Goal: Task Accomplishment & Management: Complete application form

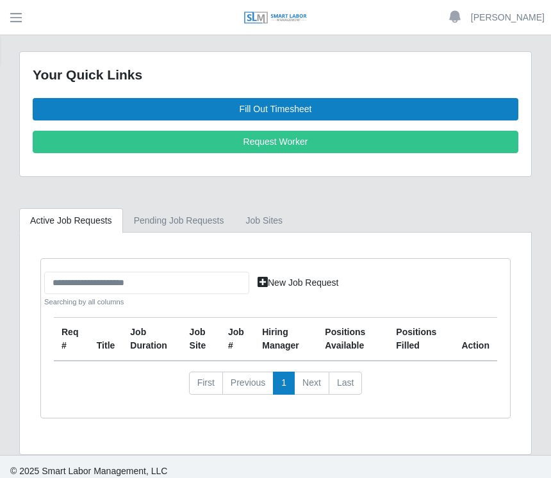
scroll to position [20, 0]
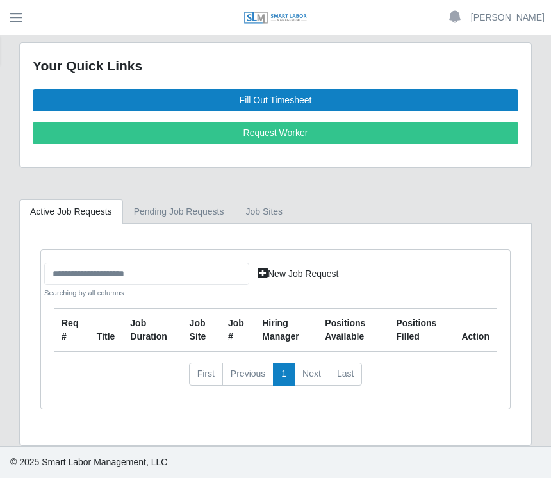
click at [285, 89] on link "Fill Out Timesheet" at bounding box center [276, 100] width 486 height 22
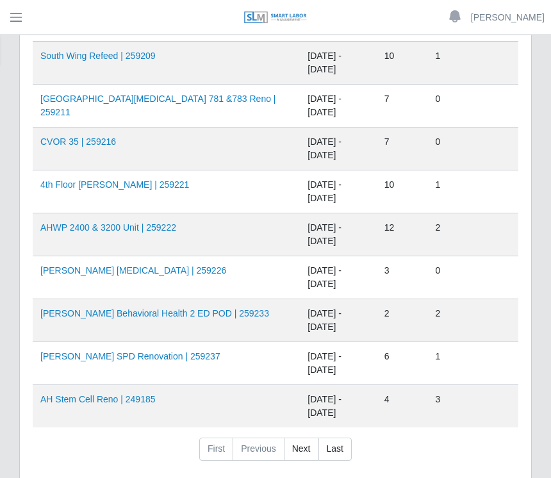
scroll to position [940, 0]
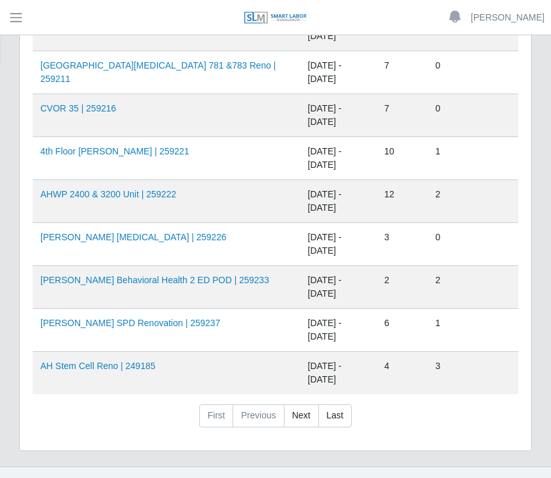
click at [163, 324] on link "AHO Sherman SPD Renovation | 259237" at bounding box center [130, 323] width 180 height 10
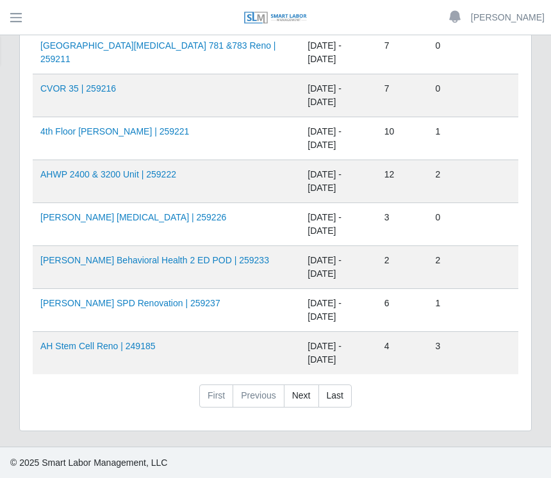
click at [170, 259] on link "AHO Behavioral Health 2 ED POD | 259233" at bounding box center [154, 260] width 229 height 10
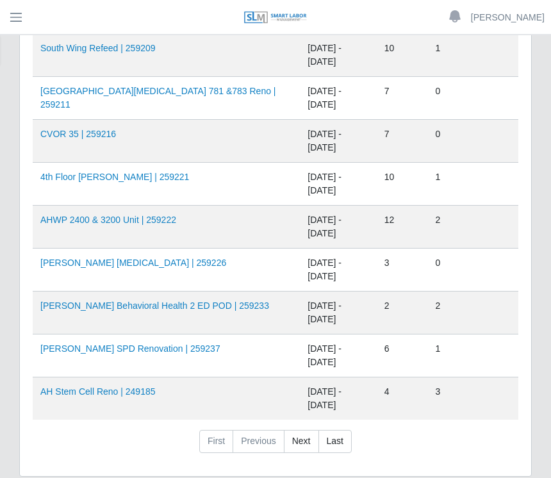
scroll to position [913, 0]
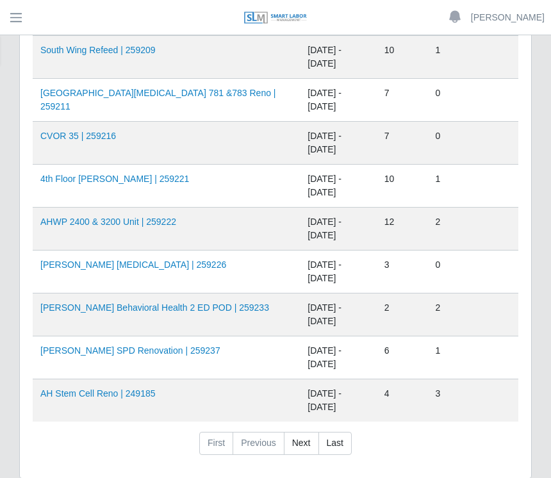
click at [171, 217] on link "AHWP 2400 & 3200 Unit | 259222" at bounding box center [108, 222] width 136 height 10
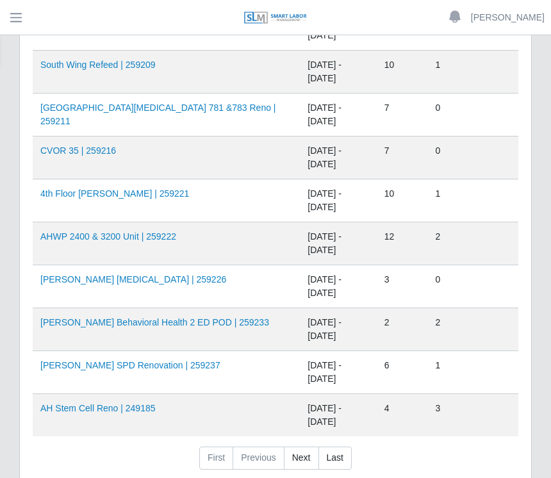
scroll to position [893, 0]
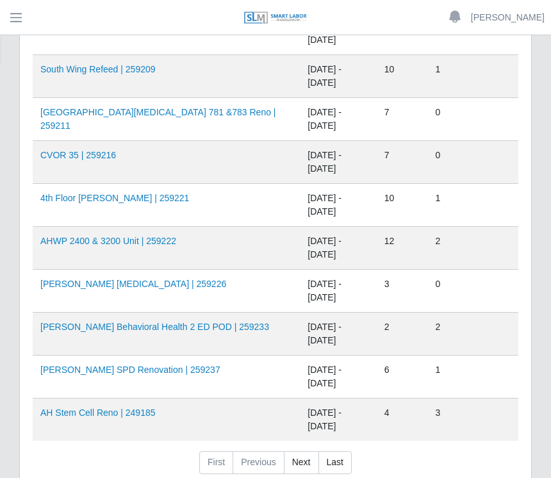
click at [156, 201] on link "4th Floor Winnie Palmer | 259221" at bounding box center [114, 198] width 149 height 10
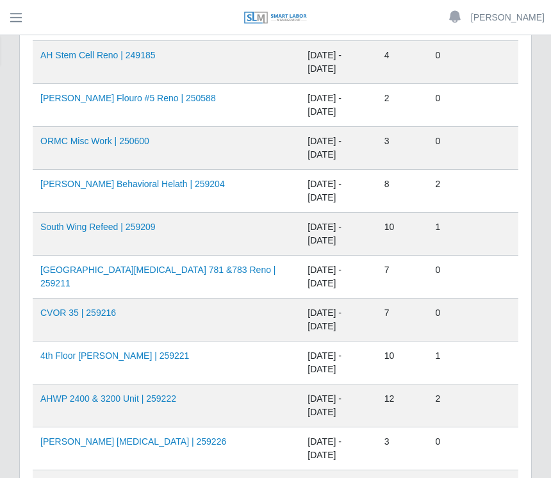
scroll to position [735, 0]
click at [149, 226] on link "South Wing Refeed | 259209" at bounding box center [97, 227] width 115 height 10
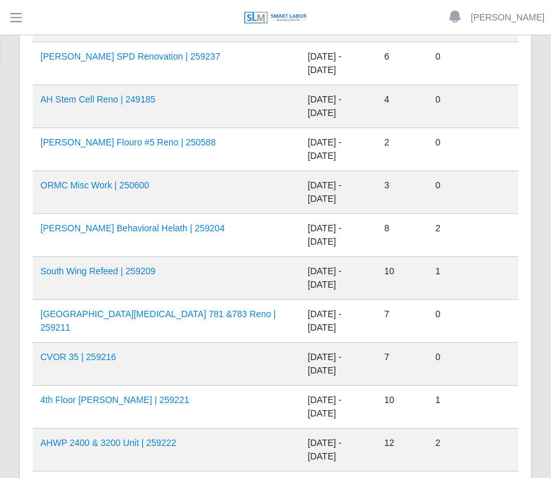
scroll to position [691, 0]
click at [161, 224] on link "AHO Behavioral Helath | 259204" at bounding box center [132, 229] width 185 height 10
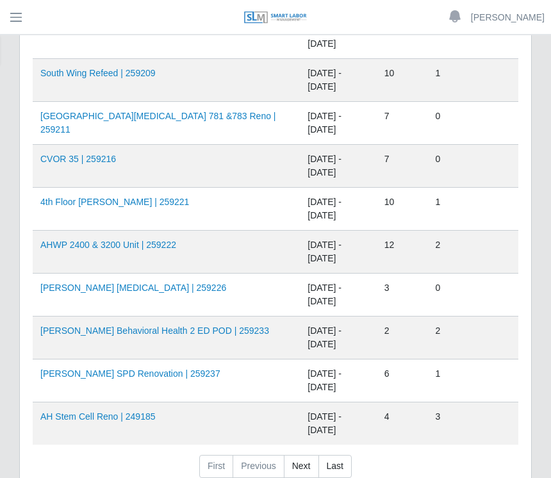
scroll to position [889, 0]
click at [121, 285] on link "AHO Dialysis | 259226" at bounding box center [133, 288] width 186 height 10
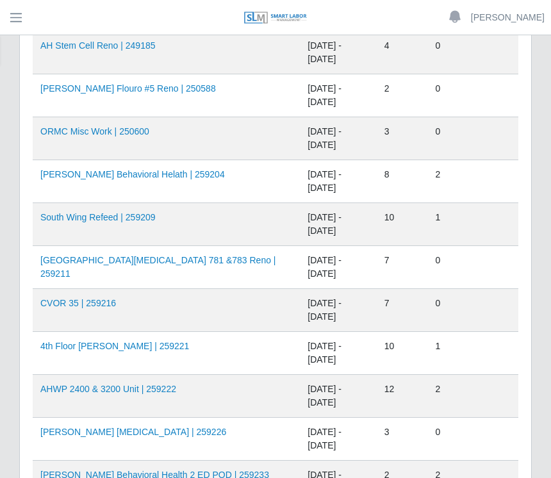
scroll to position [745, 0]
click at [110, 84] on link "AHO Flouro #5 Reno | 250588" at bounding box center [128, 89] width 176 height 10
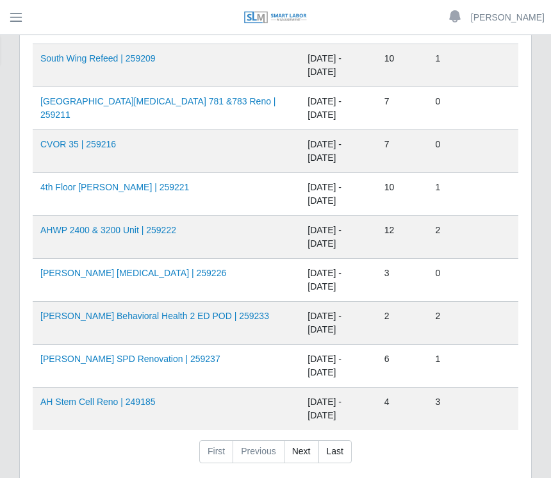
scroll to position [904, 0]
click at [104, 277] on link "AHO Dialysis | 259226" at bounding box center [133, 273] width 186 height 10
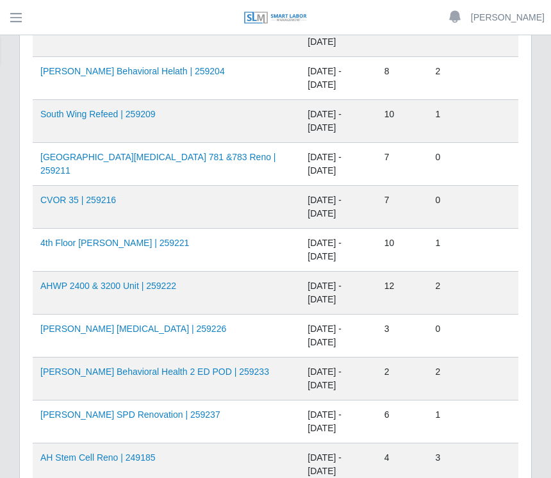
scroll to position [852, 0]
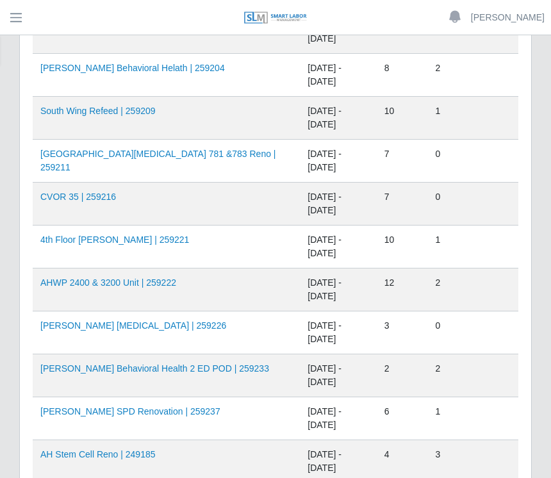
click at [145, 406] on link "AHO Sherman SPD Renovation | 259237" at bounding box center [130, 411] width 180 height 10
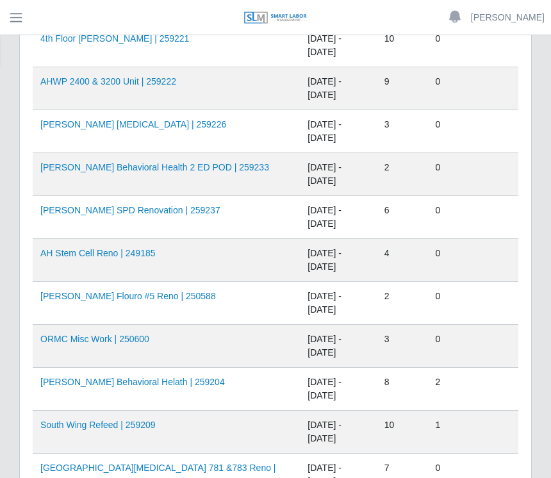
scroll to position [544, 0]
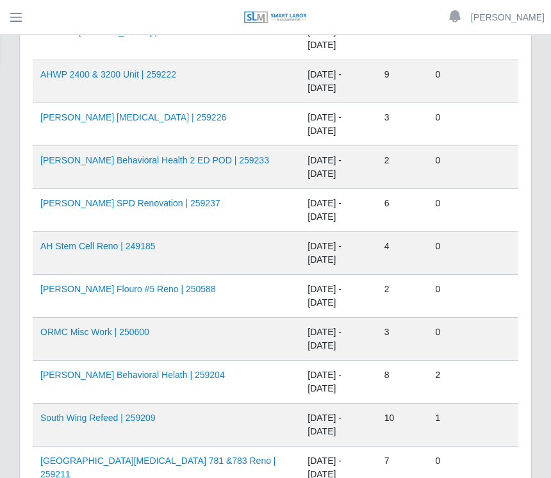
click at [168, 400] on td "AHO Behavioral Helath | 259204" at bounding box center [166, 382] width 267 height 43
click at [149, 380] on link "AHO Behavioral Helath | 259204" at bounding box center [132, 375] width 185 height 10
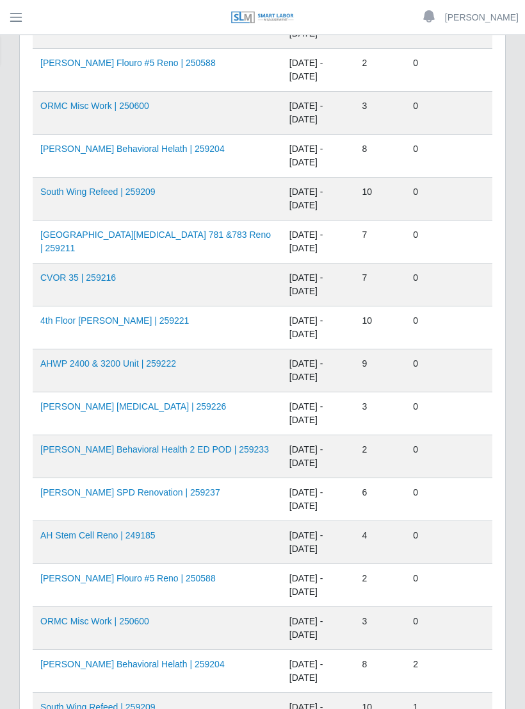
scroll to position [256, 0]
click at [117, 477] on link "AHO Flouro #5 Reno | 250588" at bounding box center [128, 578] width 176 height 10
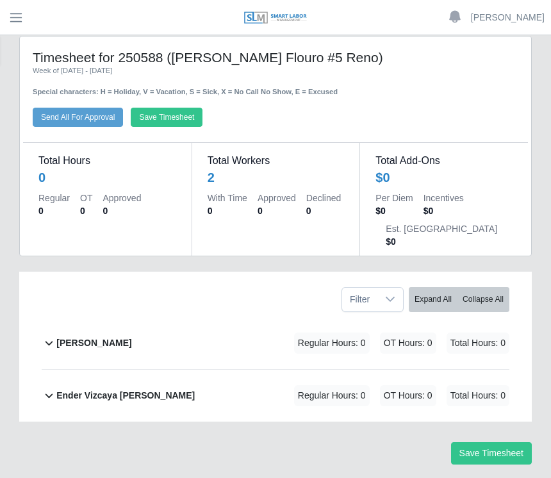
scroll to position [17, 0]
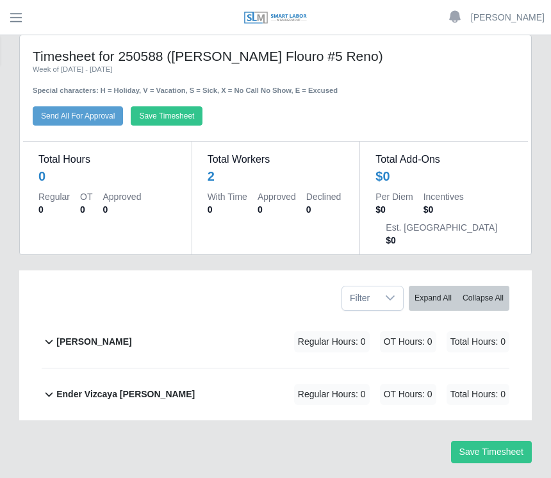
click at [94, 340] on b "Alvaro Pena" at bounding box center [93, 341] width 75 height 13
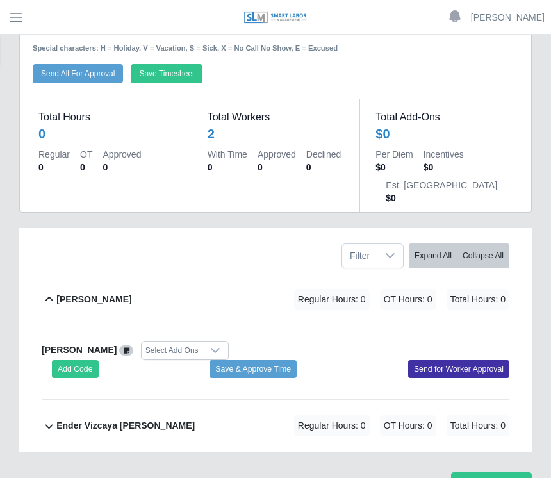
scroll to position [60, 0]
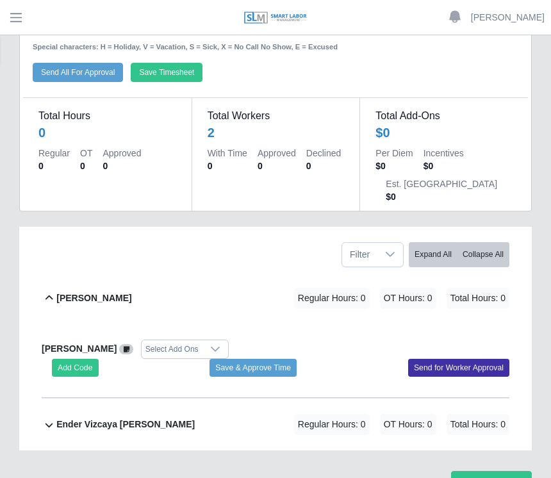
click at [82, 365] on button "Add Code" at bounding box center [75, 368] width 47 height 18
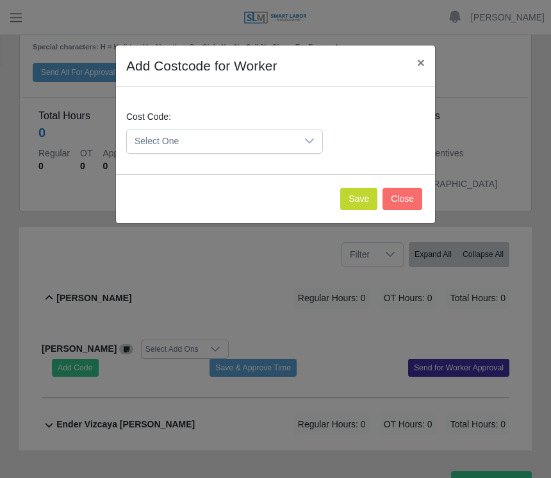
click at [315, 139] on icon at bounding box center [309, 141] width 10 height 10
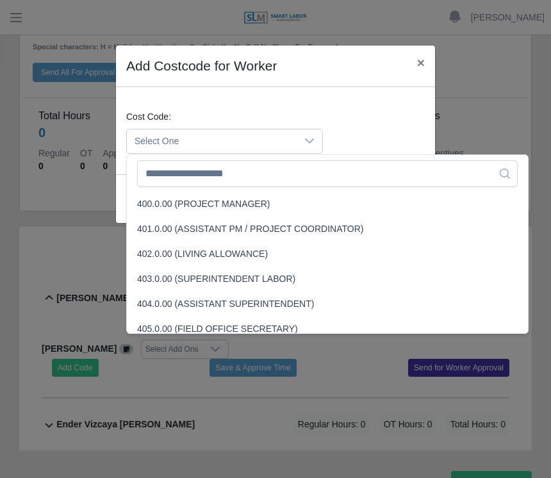
click at [343, 356] on div "Add Costcode for Worker × Cost Code: Select One Save Close" at bounding box center [275, 239] width 551 height 478
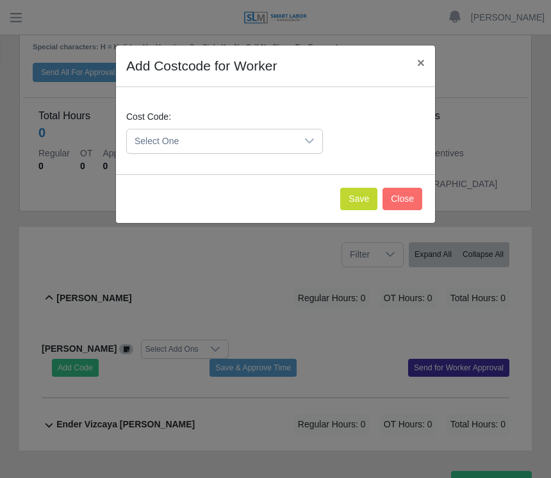
click at [401, 199] on button "Close" at bounding box center [403, 199] width 40 height 22
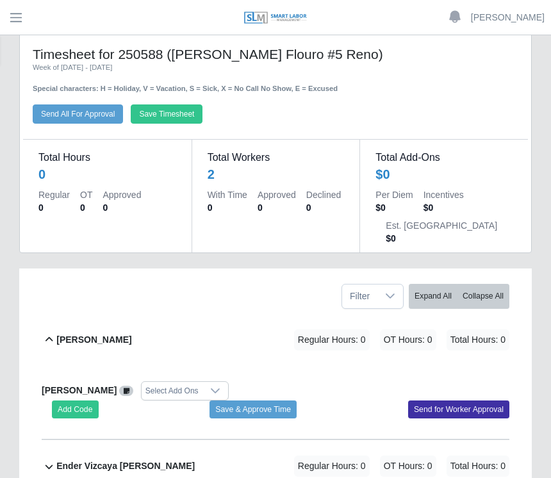
scroll to position [13, 0]
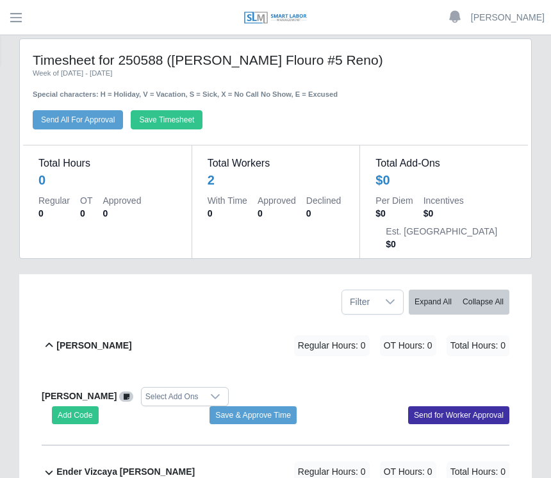
click at [79, 414] on button "Add Code" at bounding box center [75, 415] width 47 height 18
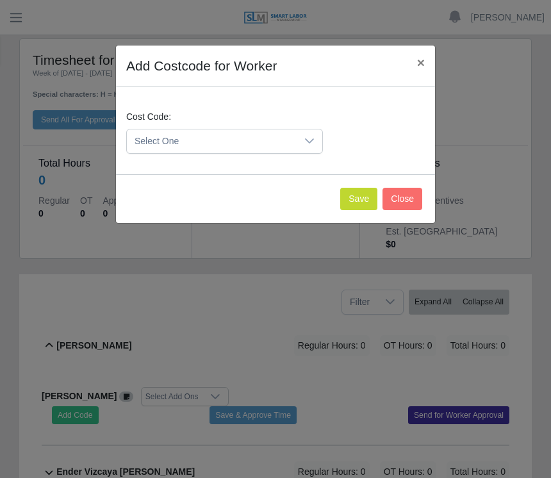
click at [308, 139] on icon at bounding box center [309, 141] width 10 height 10
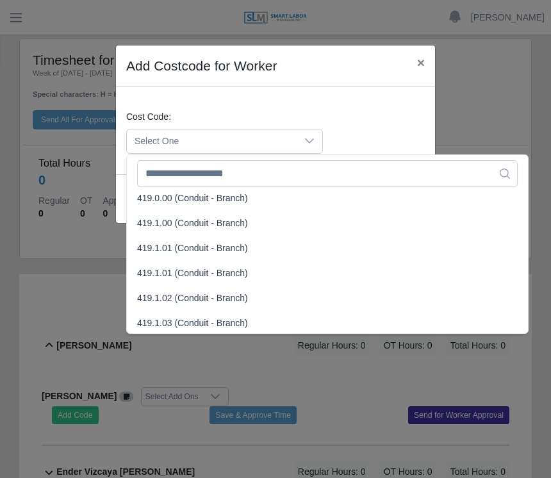
scroll to position [730, 0]
click at [155, 220] on span "419.1.00 (Conduit - Branch)" at bounding box center [192, 223] width 111 height 13
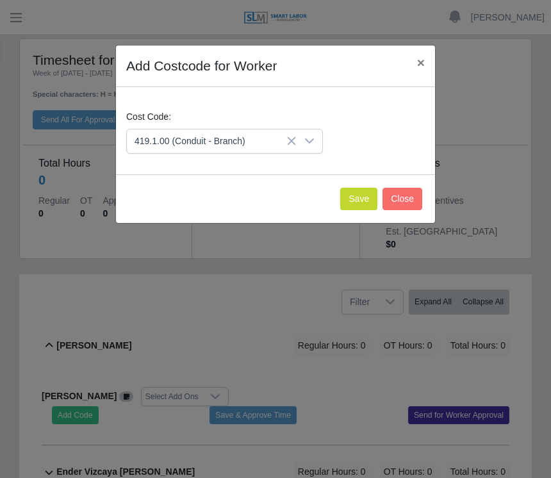
click at [353, 194] on button "Save" at bounding box center [358, 199] width 37 height 22
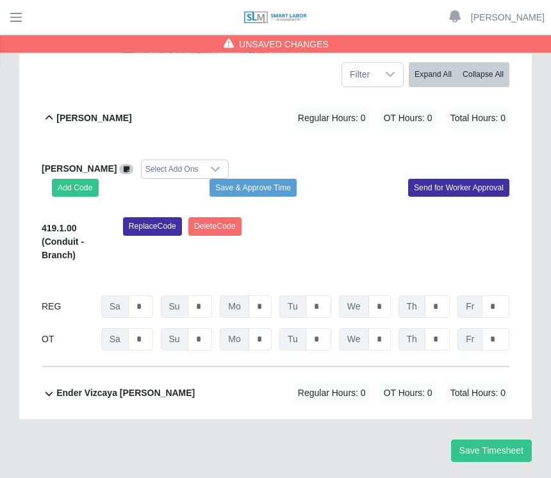
scroll to position [244, 0]
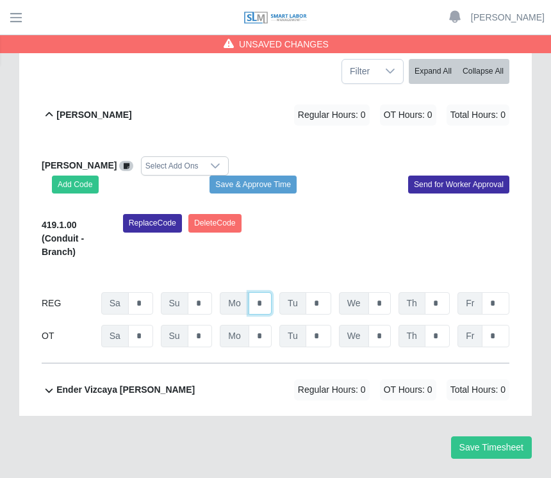
click at [267, 301] on input "*" at bounding box center [260, 303] width 23 height 22
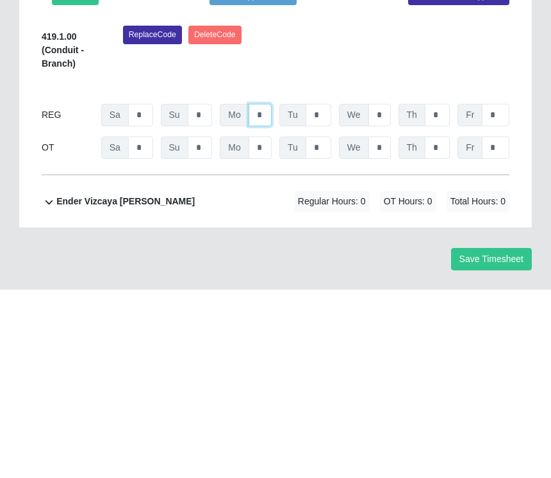
type input "*"
click at [327, 292] on input "*" at bounding box center [319, 303] width 26 height 22
type input "*"
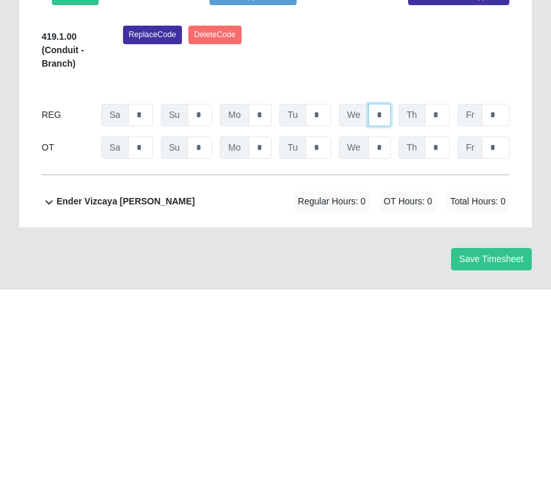
click at [384, 292] on input "*" at bounding box center [379, 303] width 22 height 22
type input "*"
click at [446, 292] on input "*" at bounding box center [437, 303] width 25 height 22
type input "*"
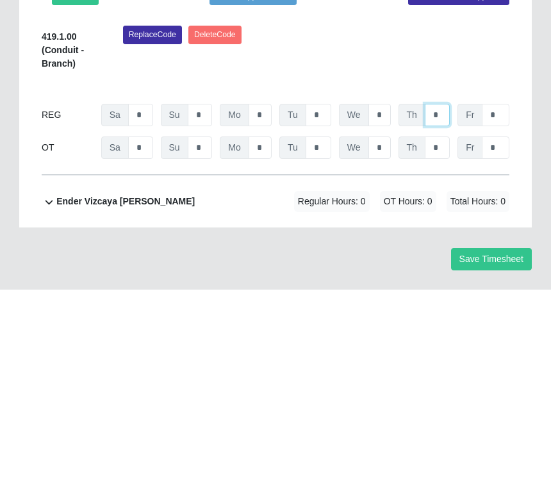
type input "*"
click at [498, 292] on input "*" at bounding box center [496, 303] width 28 height 22
type input "*"
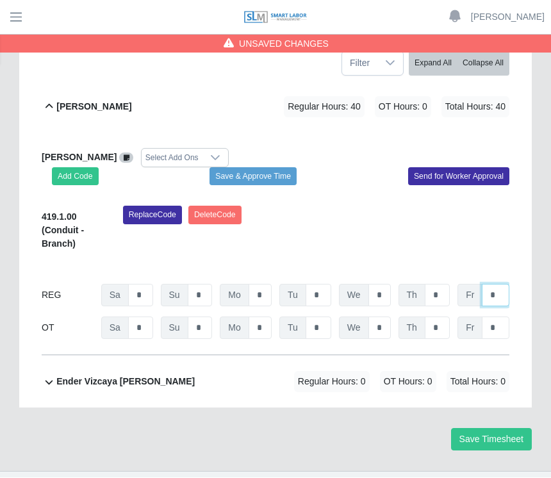
scroll to position [246, 0]
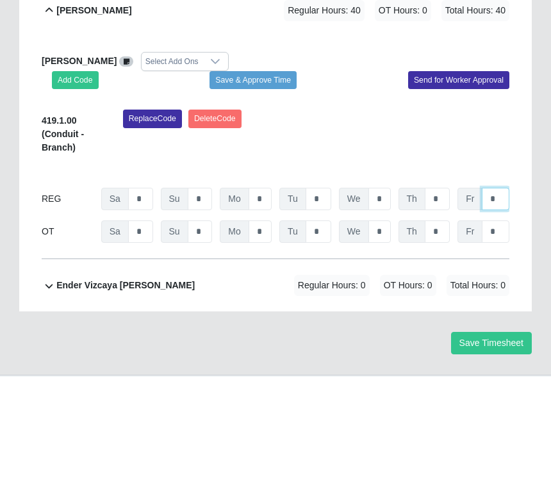
type input "*"
click at [273, 173] on button "Save & Approve Time" at bounding box center [253, 182] width 87 height 18
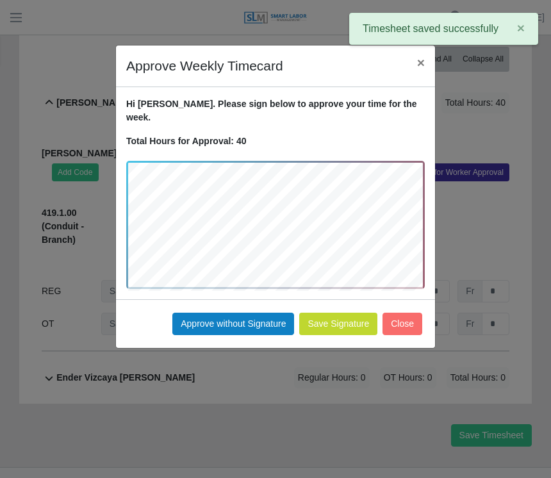
click at [242, 313] on button "Approve without Signature" at bounding box center [233, 324] width 122 height 22
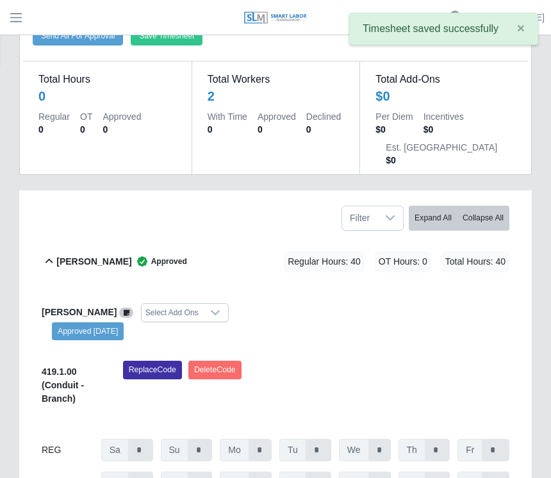
scroll to position [0, 0]
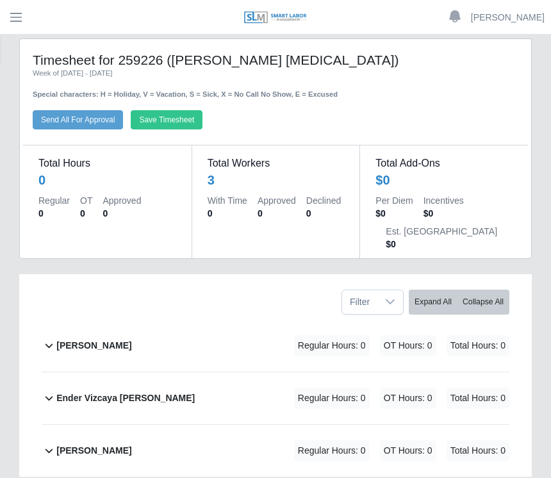
scroll to position [13, 0]
click at [100, 347] on b "[PERSON_NAME]" at bounding box center [93, 345] width 75 height 13
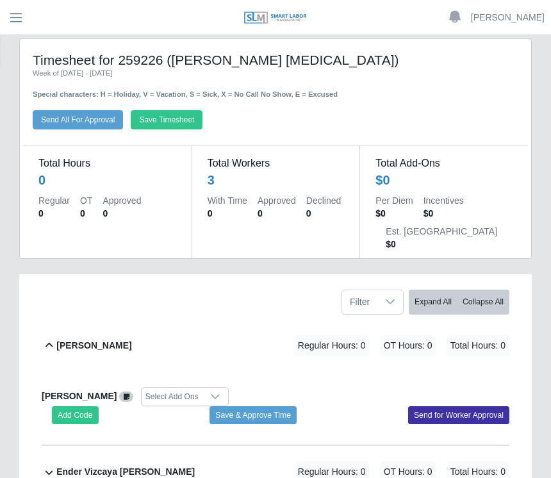
click at [84, 415] on button "Add Code" at bounding box center [75, 415] width 47 height 18
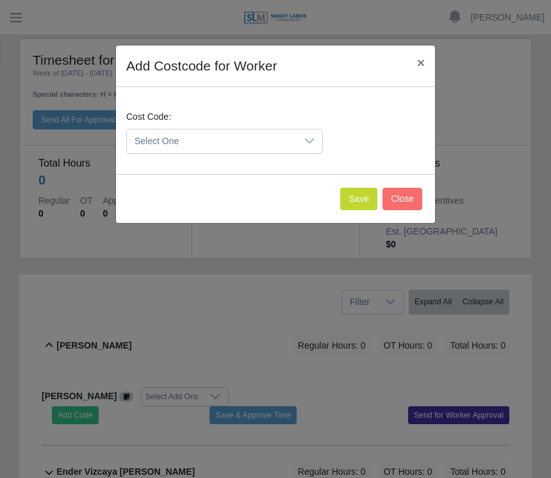
click at [308, 142] on icon at bounding box center [309, 140] width 9 height 5
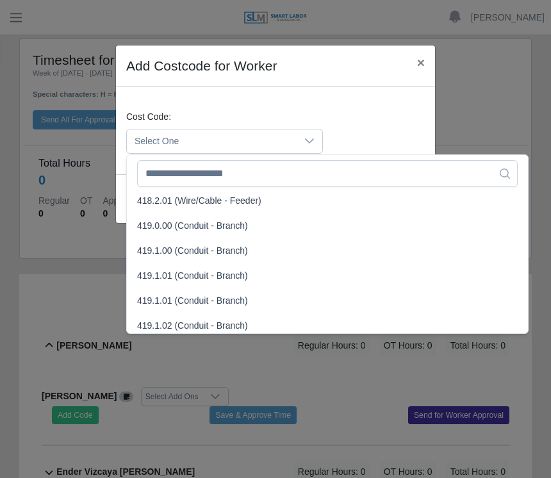
scroll to position [702, 0]
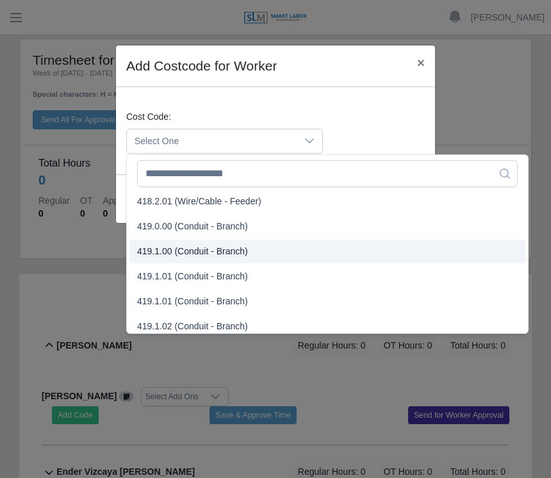
click at [162, 252] on span "419.1.00 (Conduit - Branch)" at bounding box center [192, 251] width 111 height 13
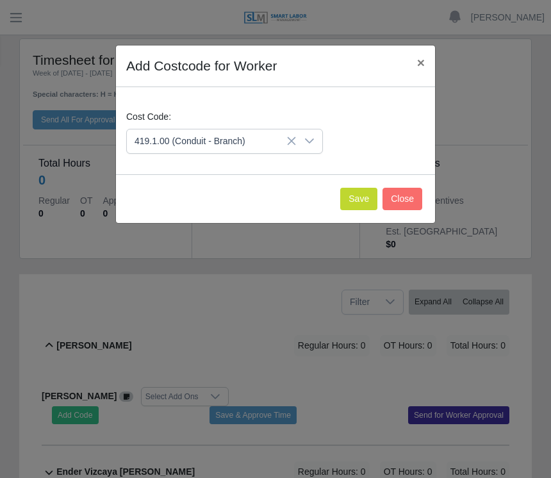
click at [358, 197] on button "Save" at bounding box center [358, 199] width 37 height 22
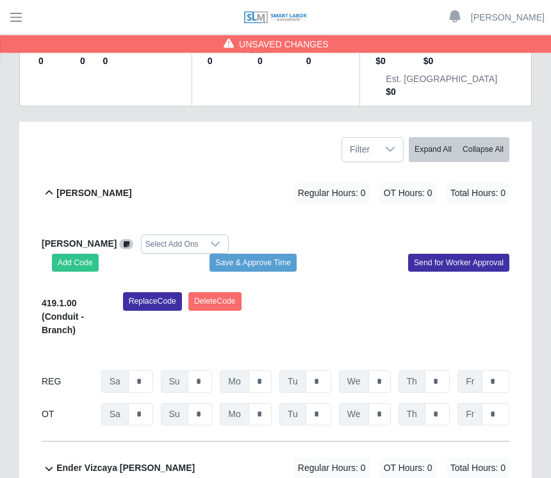
scroll to position [165, 0]
click at [207, 416] on input "*" at bounding box center [200, 414] width 25 height 22
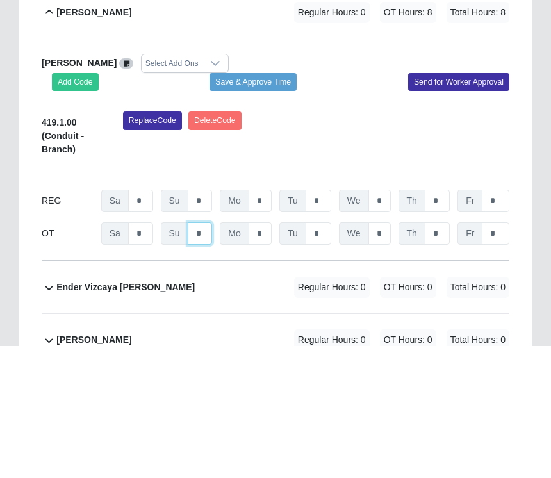
type input "*"
click at [265, 205] on button "Save & Approve Time" at bounding box center [253, 214] width 87 height 18
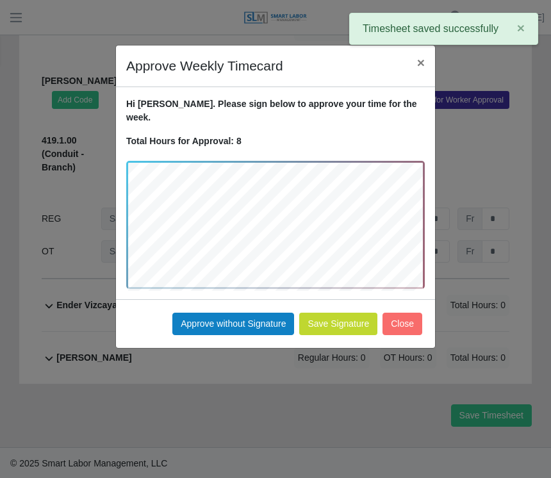
click at [231, 319] on button "Approve without Signature" at bounding box center [233, 324] width 122 height 22
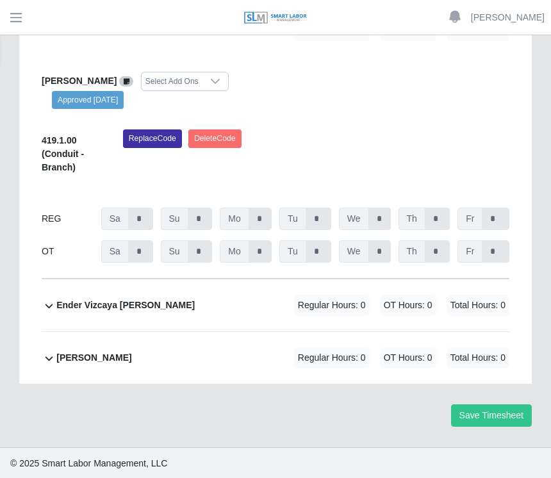
click at [110, 354] on b "Jorge Rondon Alvarado" at bounding box center [93, 357] width 75 height 13
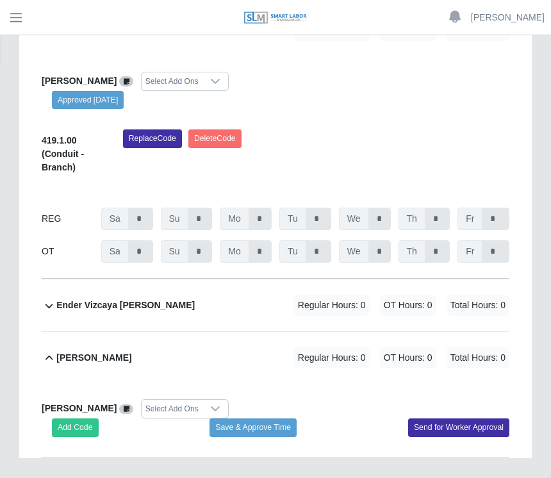
click at [81, 424] on button "Add Code" at bounding box center [75, 427] width 47 height 18
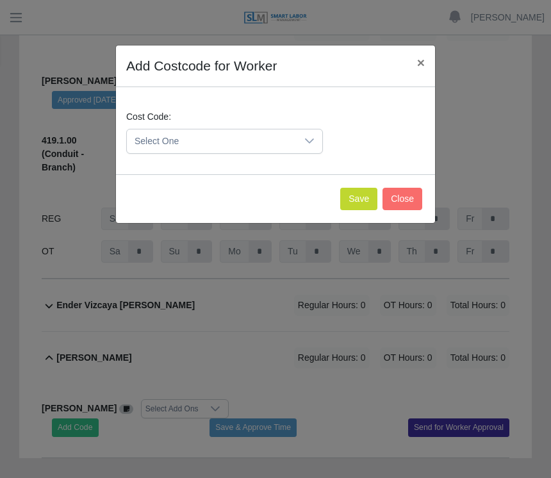
click at [306, 149] on div at bounding box center [310, 141] width 26 height 24
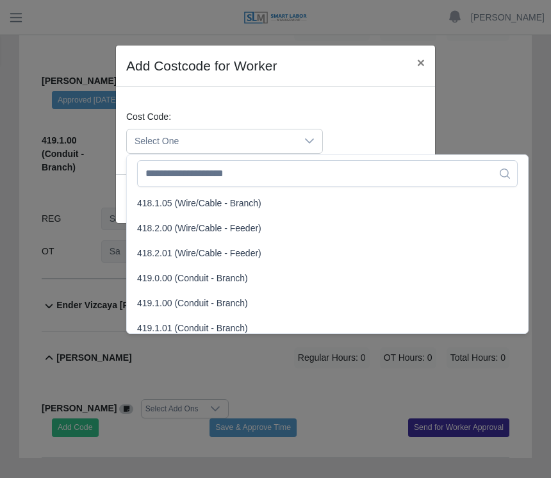
scroll to position [651, 0]
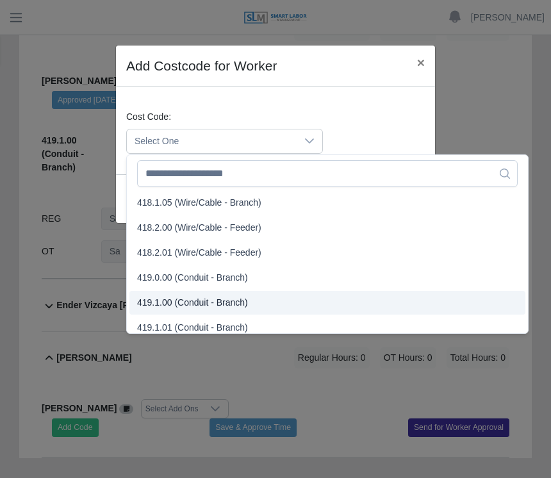
click at [205, 298] on span "419.1.00 (Conduit - Branch)" at bounding box center [192, 302] width 111 height 13
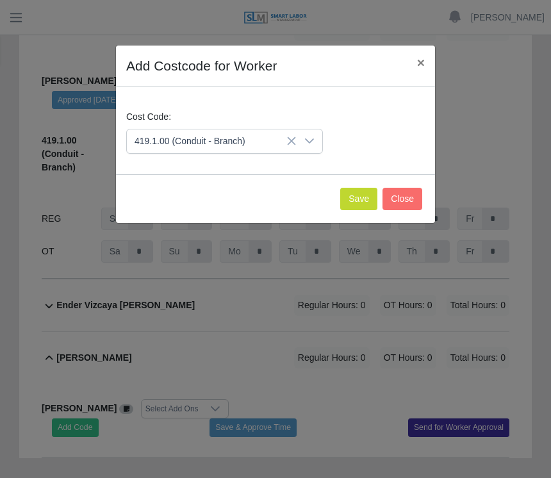
click at [350, 200] on button "Save" at bounding box center [358, 199] width 37 height 22
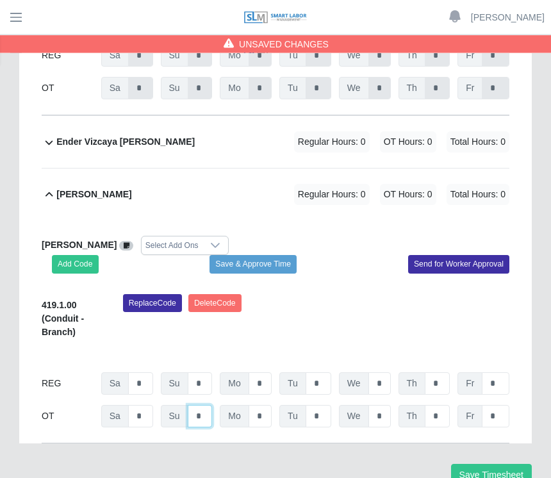
click at [203, 413] on input "*" at bounding box center [200, 417] width 25 height 22
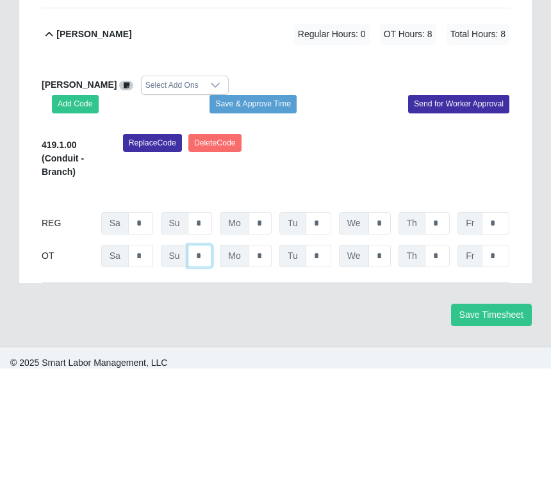
type input "*"
click at [272, 205] on button "Save & Approve Time" at bounding box center [253, 214] width 87 height 18
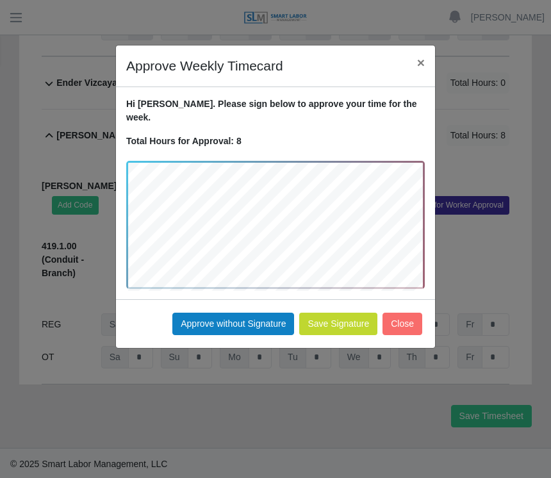
click at [244, 313] on button "Approve without Signature" at bounding box center [233, 324] width 122 height 22
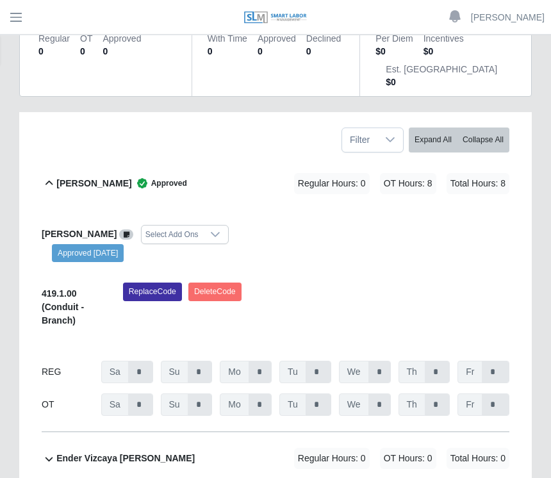
scroll to position [0, 0]
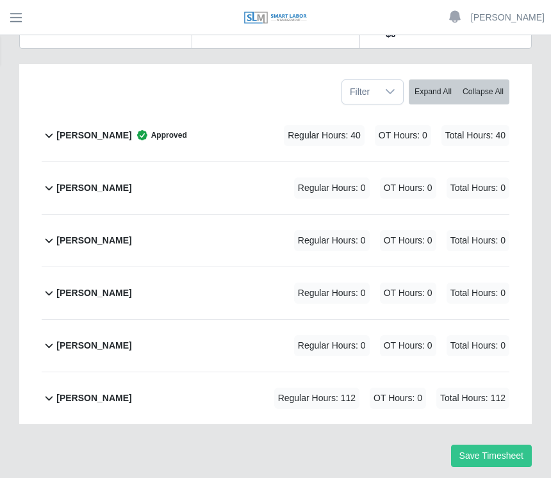
scroll to position [244, 0]
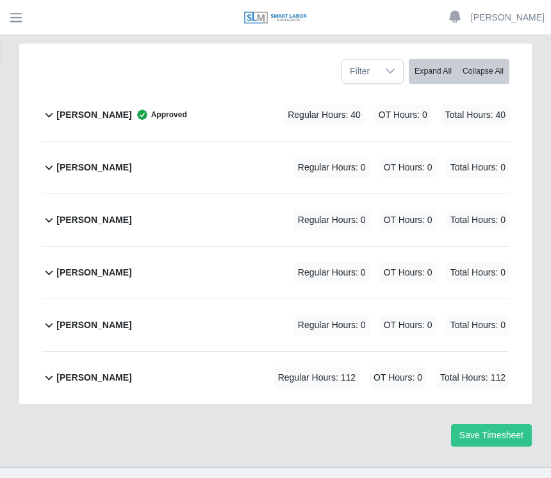
click at [106, 368] on div "[PERSON_NAME]" at bounding box center [93, 377] width 75 height 21
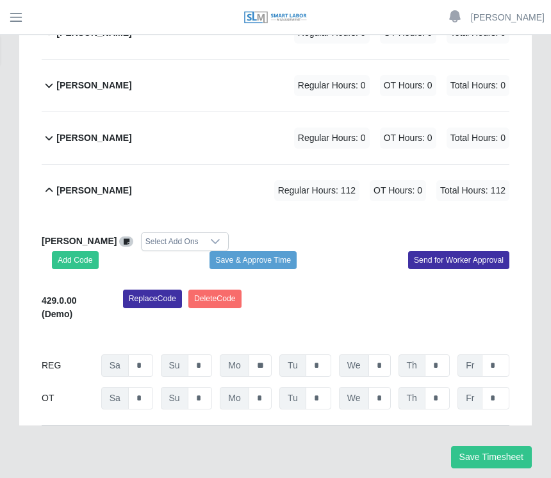
scroll to position [431, 0]
click at [75, 260] on button "Add Code" at bounding box center [75, 260] width 47 height 18
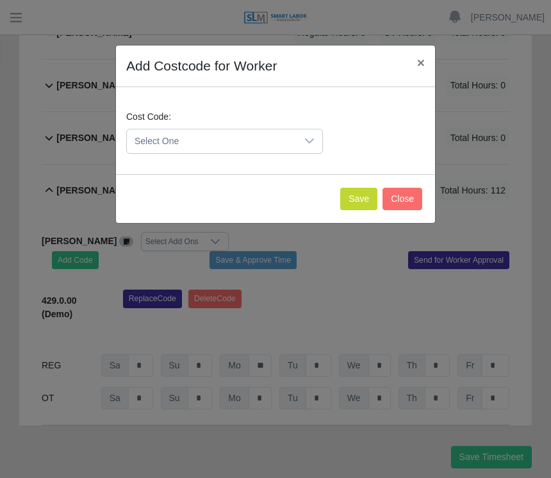
click at [306, 142] on icon at bounding box center [309, 141] width 10 height 10
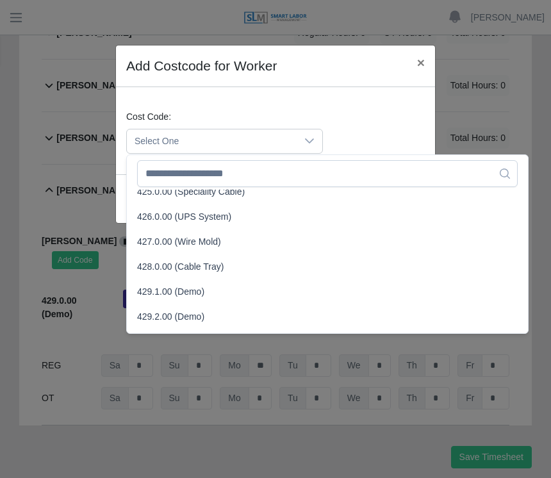
scroll to position [1168, 0]
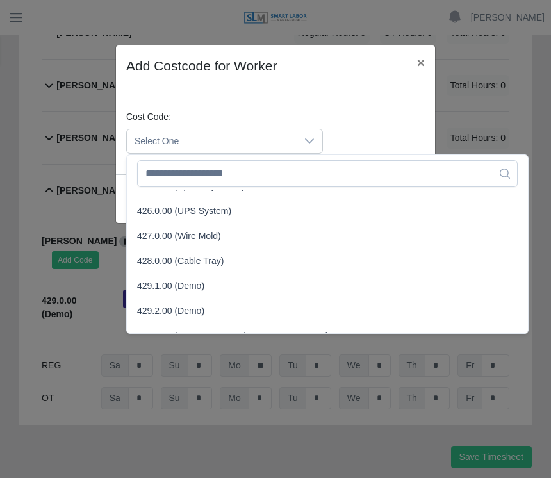
click at [162, 288] on span "429.1.00 (Demo)" at bounding box center [170, 285] width 67 height 13
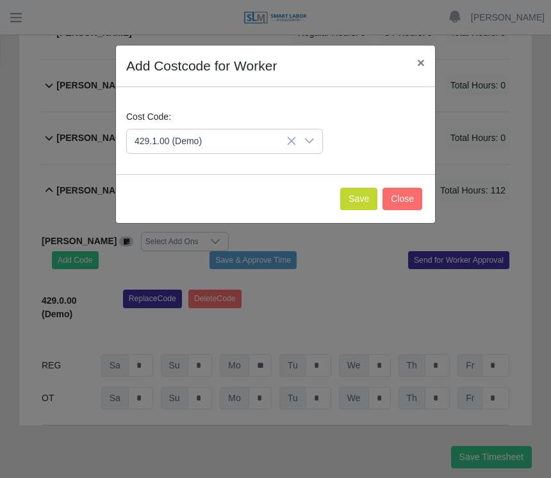
click at [359, 195] on button "Save" at bounding box center [358, 199] width 37 height 22
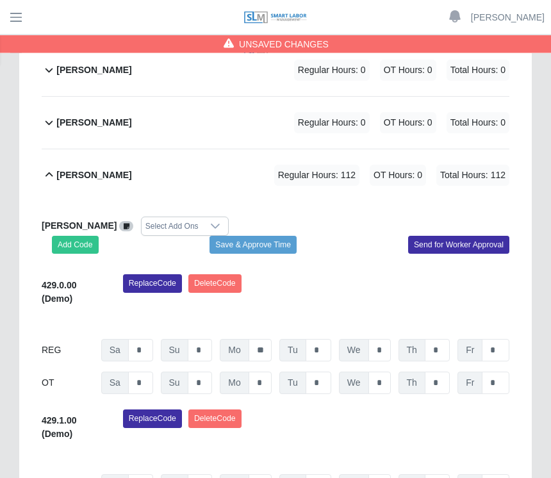
scroll to position [452, 0]
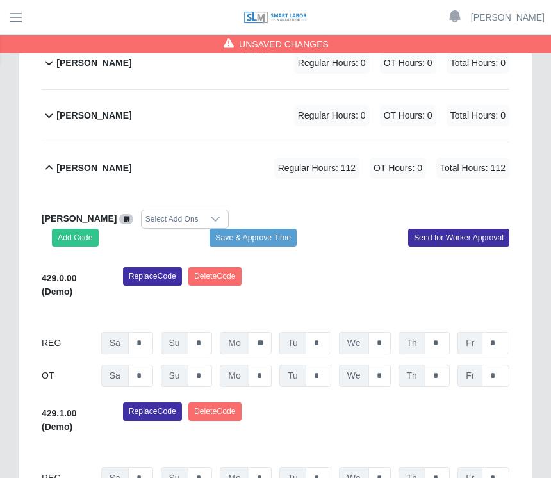
click at [277, 233] on button "Save & Approve Time" at bounding box center [253, 238] width 87 height 18
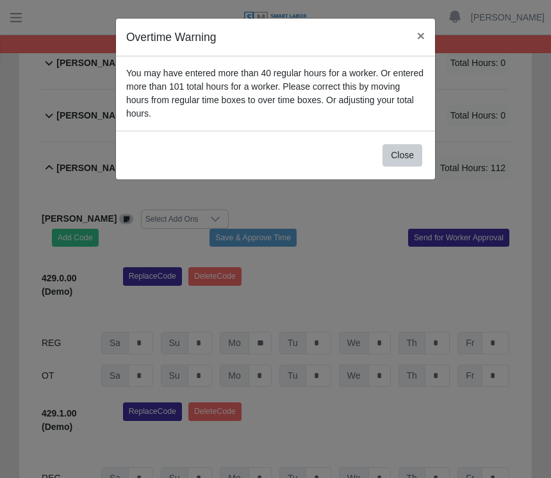
click at [404, 151] on button "Close" at bounding box center [403, 155] width 40 height 22
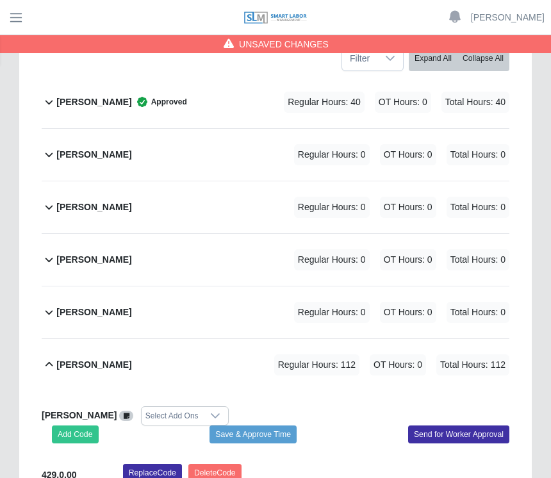
scroll to position [258, 0]
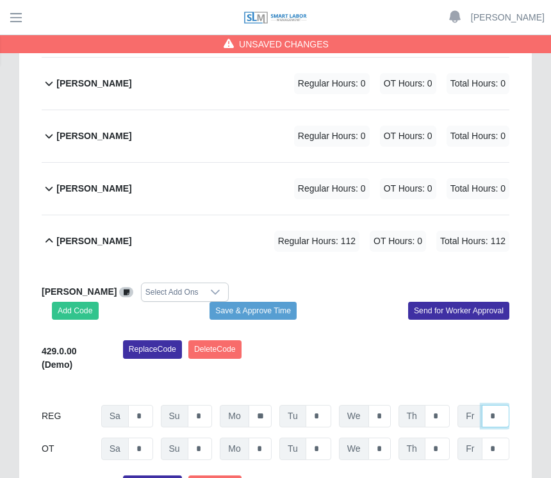
click at [504, 415] on input "*" at bounding box center [496, 416] width 28 height 22
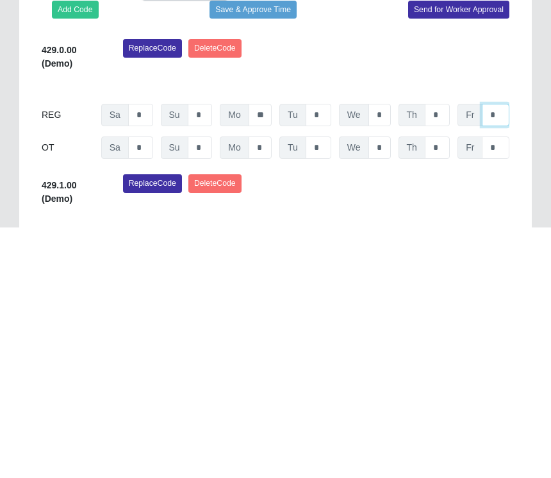
type input "*"
click at [446, 354] on input "*" at bounding box center [437, 365] width 25 height 22
type input "*"
click at [390, 354] on input "*" at bounding box center [379, 365] width 22 height 22
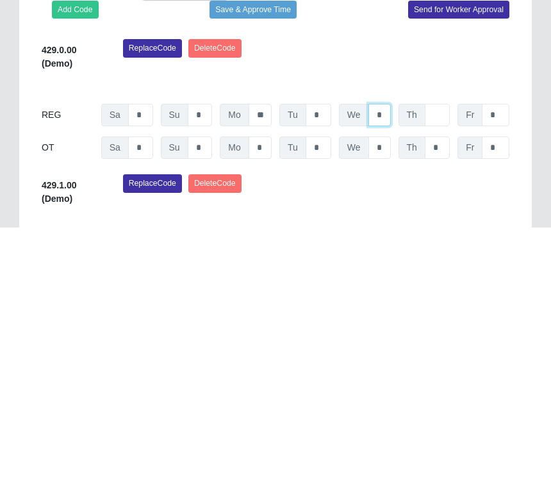
type input "*"
click at [328, 354] on input "*" at bounding box center [319, 365] width 26 height 22
type input "*"
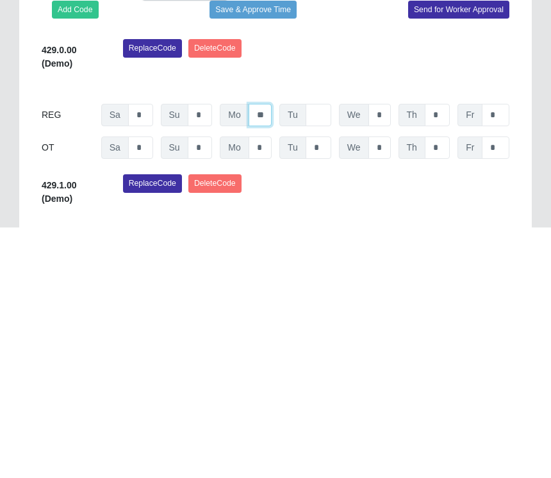
click at [265, 354] on input "**" at bounding box center [260, 365] width 23 height 22
click at [270, 354] on input "**" at bounding box center [260, 365] width 23 height 22
type input "*"
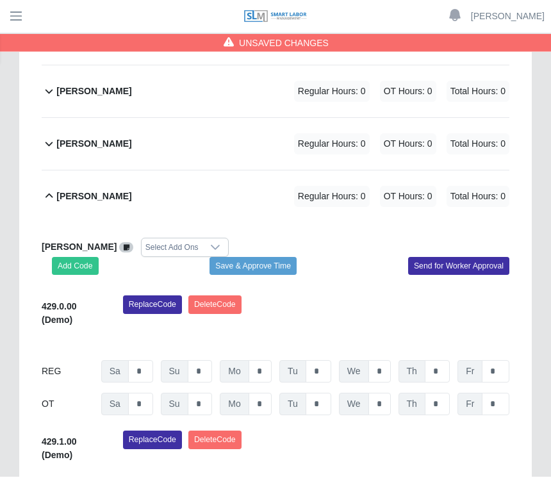
click at [257, 167] on div "Pedro Montero Mieles Regular Hours: 0 OT Hours: 0 Total Hours: 0" at bounding box center [282, 146] width 453 height 52
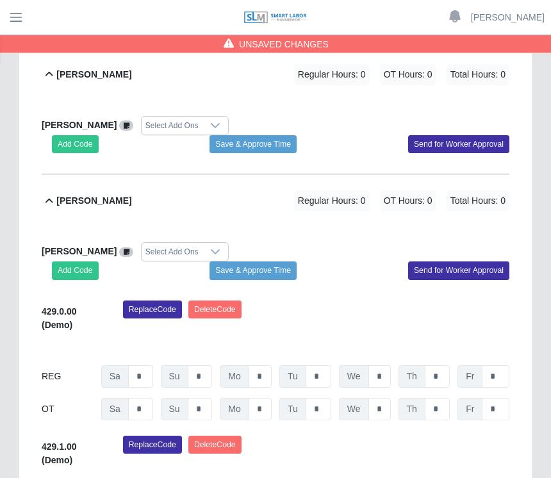
scroll to position [500, 0]
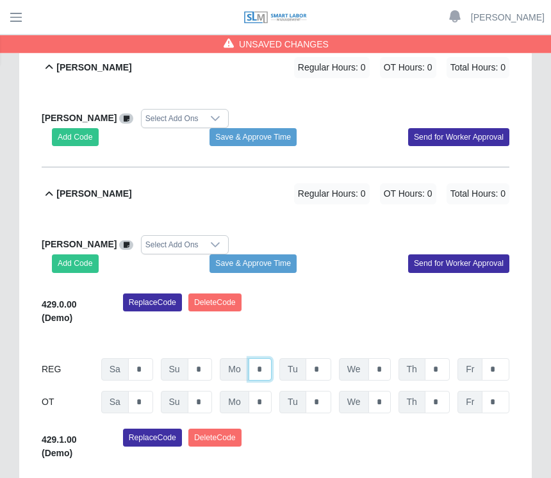
click at [267, 366] on input "*" at bounding box center [260, 370] width 23 height 22
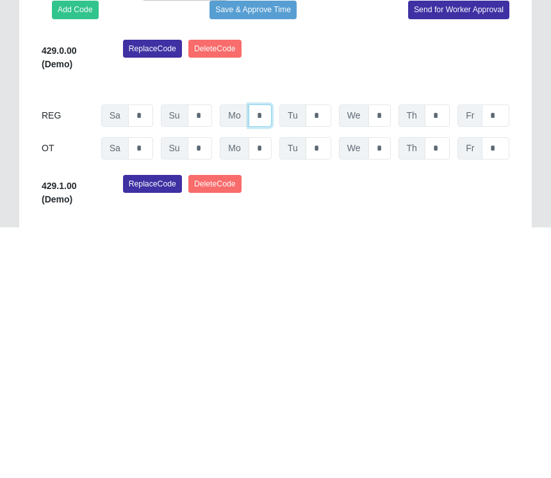
type input "*"
click at [329, 355] on input "*" at bounding box center [319, 366] width 26 height 22
type input "*"
click at [388, 355] on input "*" at bounding box center [379, 366] width 22 height 22
type input "*"
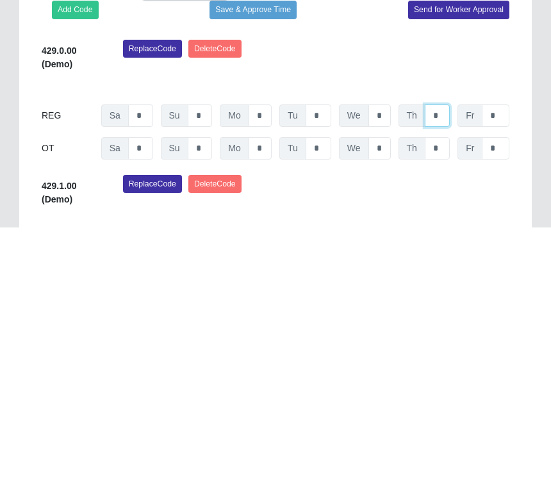
click at [449, 355] on input "*" at bounding box center [437, 366] width 25 height 22
type input "*"
click at [508, 355] on input "*" at bounding box center [496, 366] width 28 height 22
click at [507, 355] on input "*" at bounding box center [496, 366] width 28 height 22
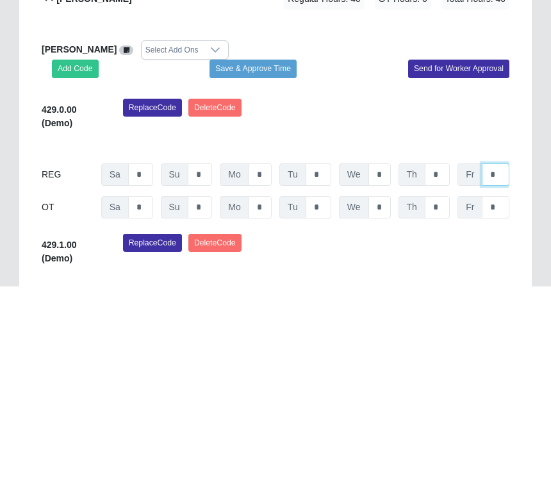
type input "*"
click at [269, 251] on button "Save & Approve Time" at bounding box center [253, 260] width 87 height 18
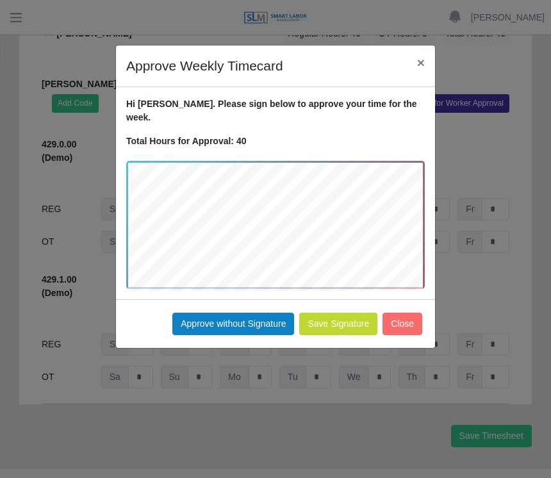
click at [243, 313] on button "Approve without Signature" at bounding box center [233, 324] width 122 height 22
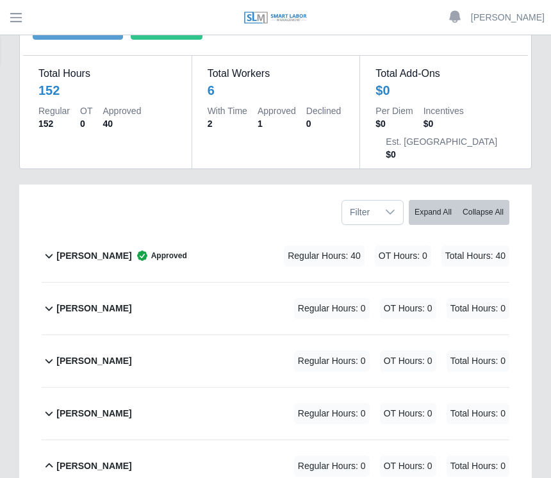
scroll to position [0, 0]
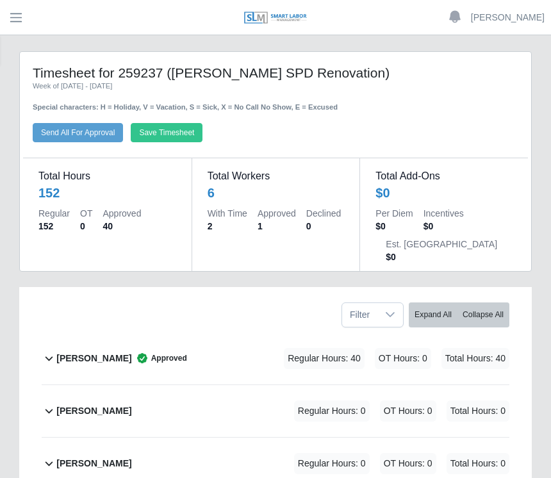
click at [187, 129] on button "Save Timesheet" at bounding box center [167, 132] width 72 height 19
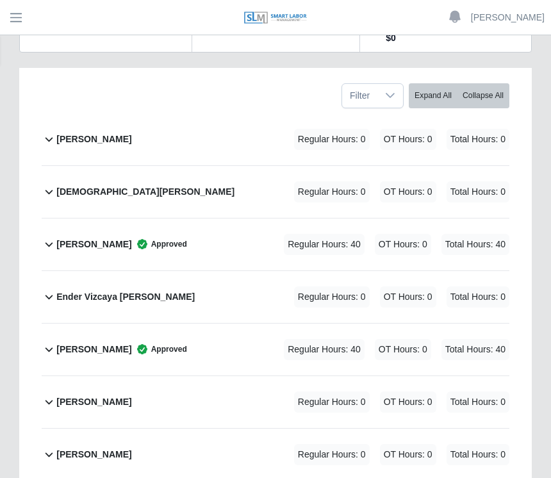
scroll to position [196, 0]
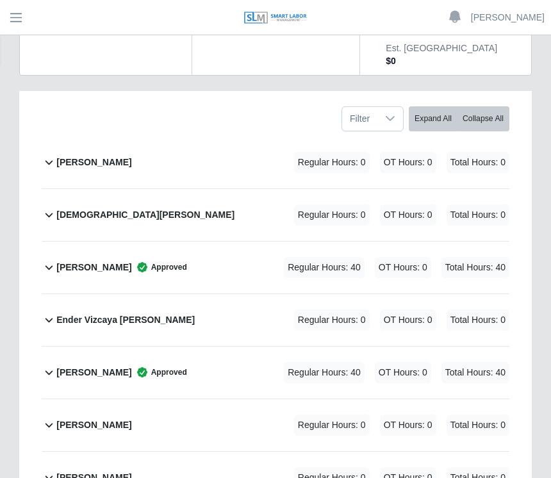
click at [88, 163] on b "[PERSON_NAME]" at bounding box center [93, 162] width 75 height 13
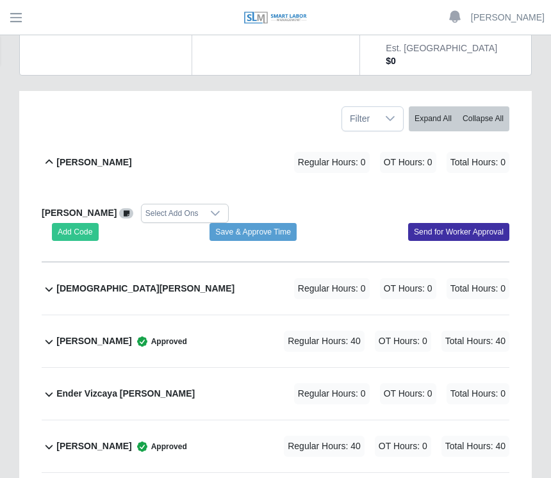
click at [76, 227] on button "Add Code" at bounding box center [75, 232] width 47 height 18
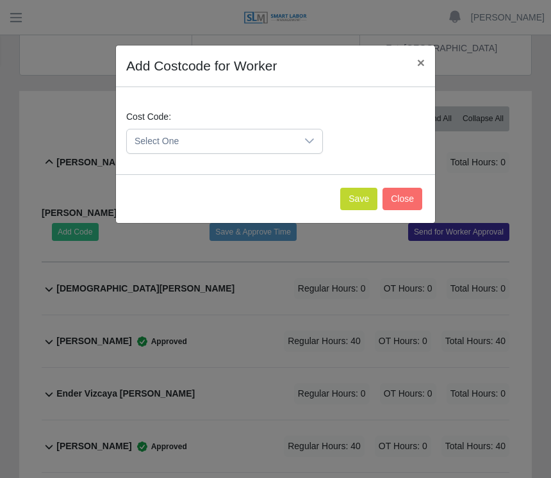
click at [307, 139] on icon at bounding box center [309, 141] width 10 height 10
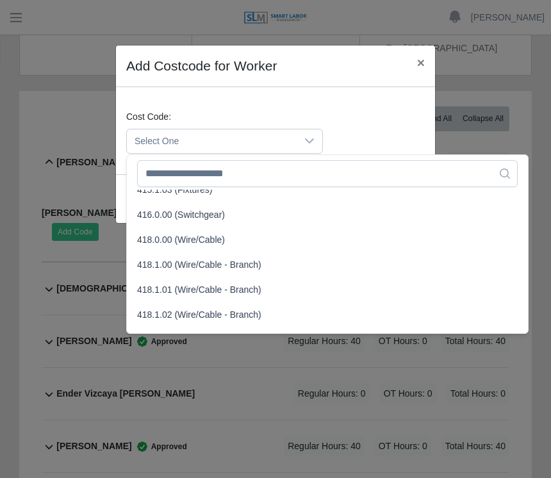
scroll to position [462, 0]
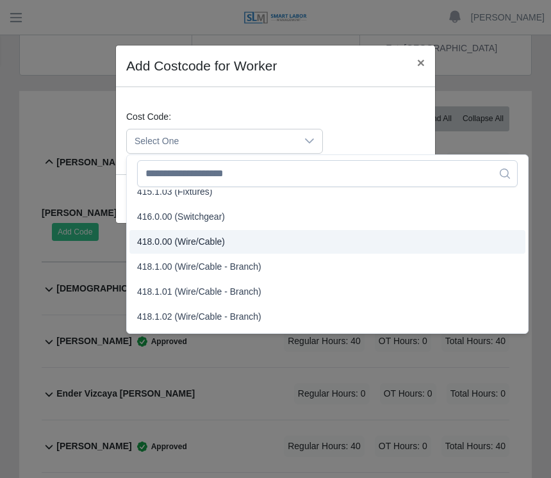
click at [314, 244] on li "418.0.00 (Wire/Cable)" at bounding box center [327, 242] width 396 height 24
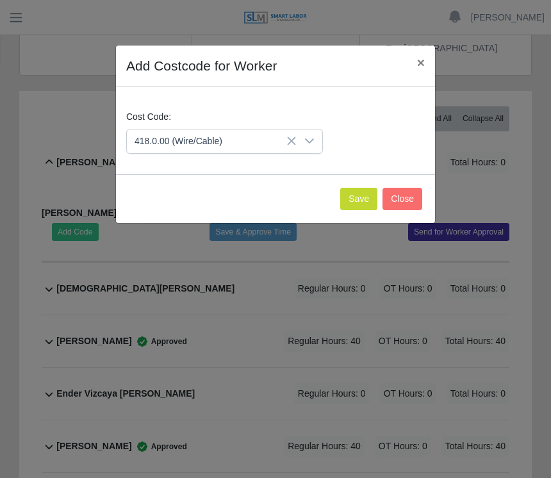
click at [312, 145] on icon at bounding box center [309, 141] width 10 height 10
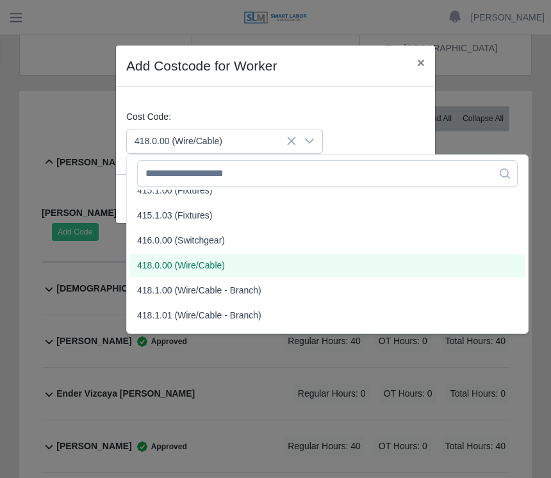
scroll to position [445, 0]
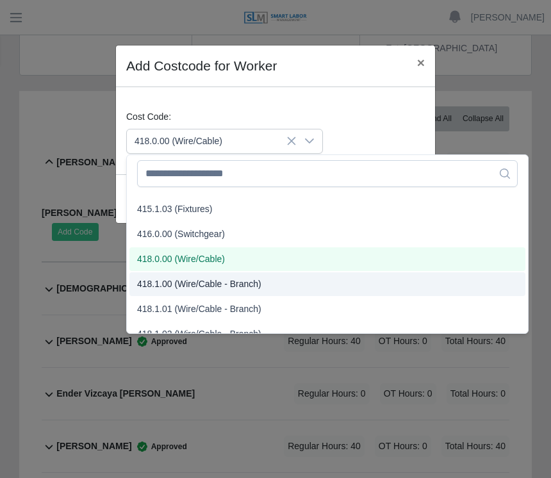
click at [195, 285] on span "418.1.00 (Wire/Cable - Branch)" at bounding box center [199, 283] width 124 height 13
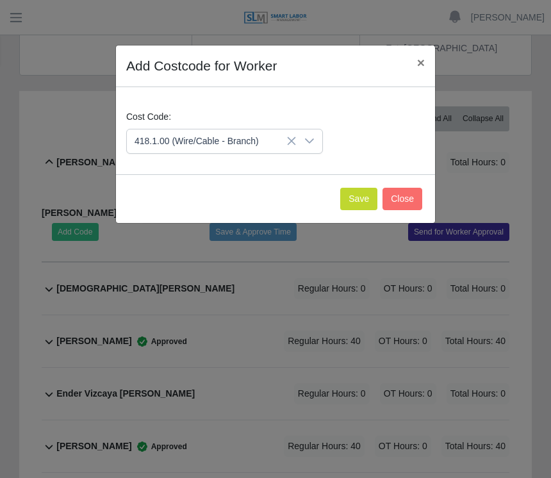
click at [352, 201] on button "Save" at bounding box center [358, 199] width 37 height 22
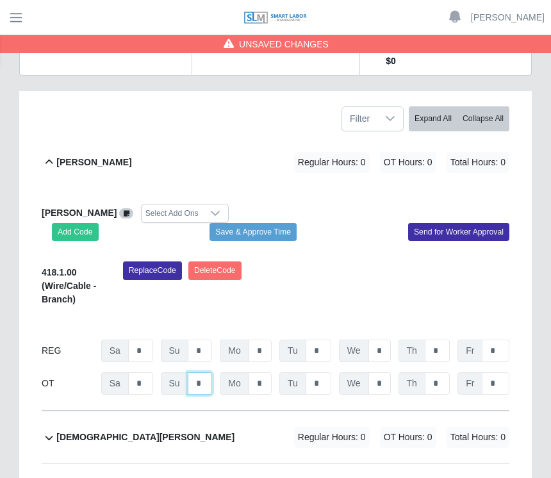
click at [207, 381] on input "*" at bounding box center [200, 383] width 25 height 22
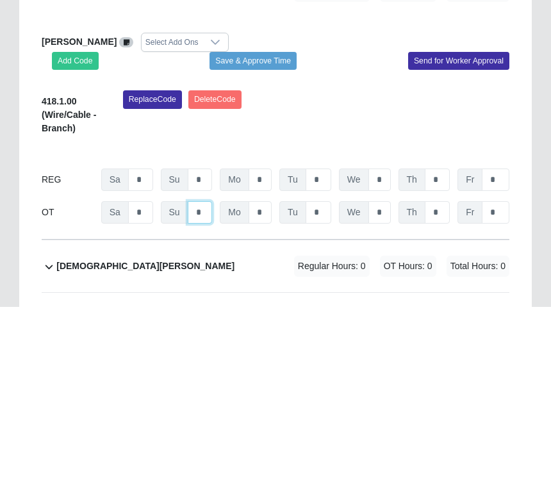
type input "*"
click at [267, 223] on button "Save & Approve Time" at bounding box center [253, 232] width 87 height 18
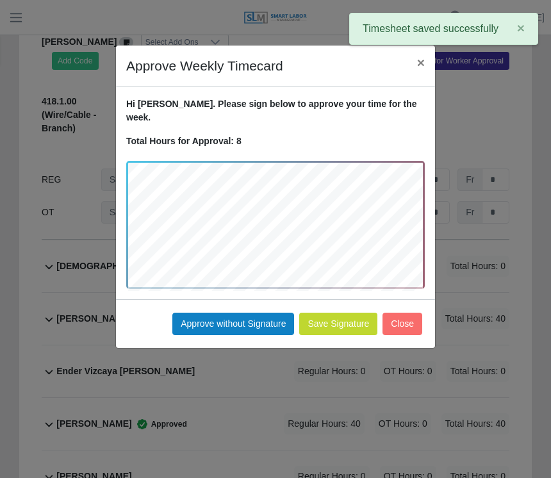
click at [248, 313] on button "Approve without Signature" at bounding box center [233, 324] width 122 height 22
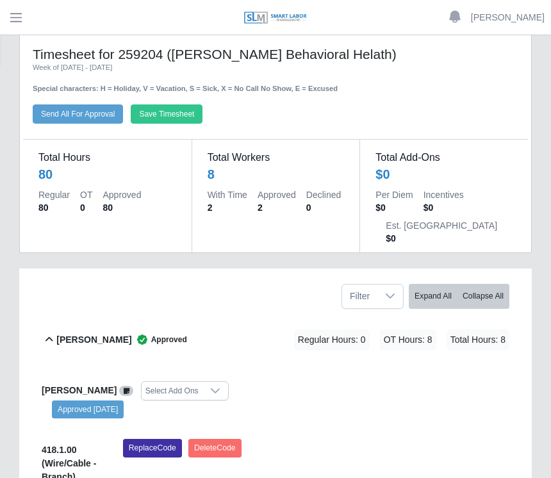
scroll to position [0, 0]
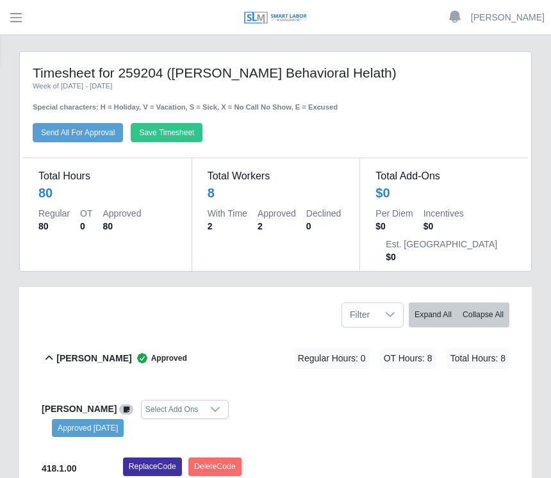
click at [173, 131] on button "Save Timesheet" at bounding box center [167, 132] width 72 height 19
